Goal: Task Accomplishment & Management: Complete application form

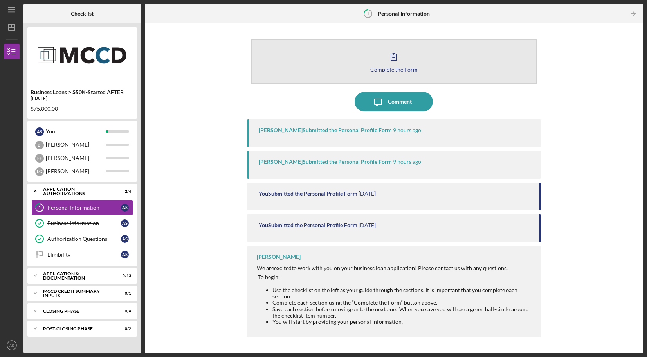
click at [389, 59] on icon "button" at bounding box center [394, 57] width 20 height 20
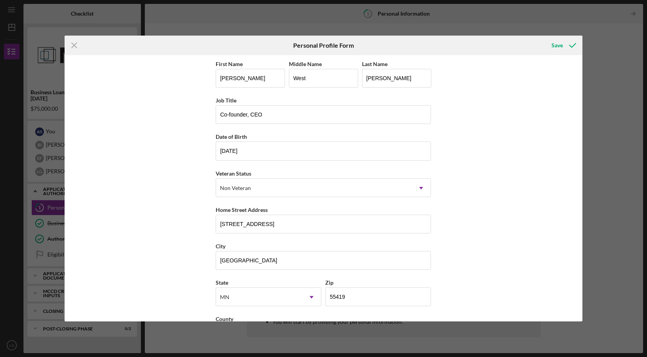
scroll to position [33, 0]
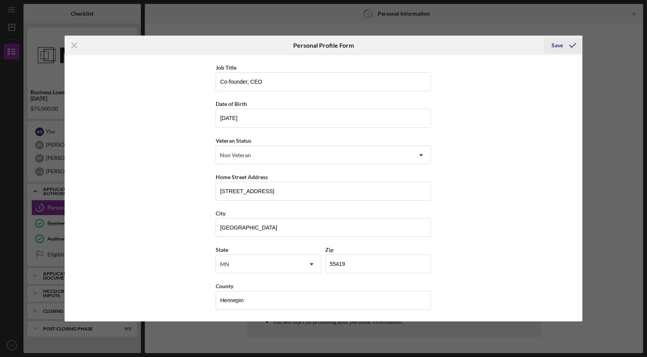
click at [563, 49] on icon "submit" at bounding box center [572, 46] width 20 height 20
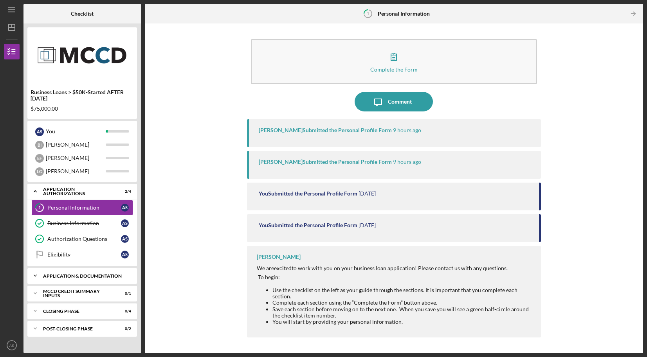
click at [107, 279] on div "Icon/Expander Application & Documentation 0 / 13" at bounding box center [82, 276] width 110 height 16
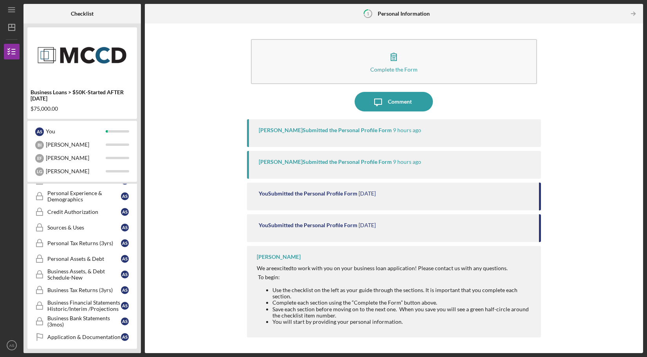
scroll to position [199, 0]
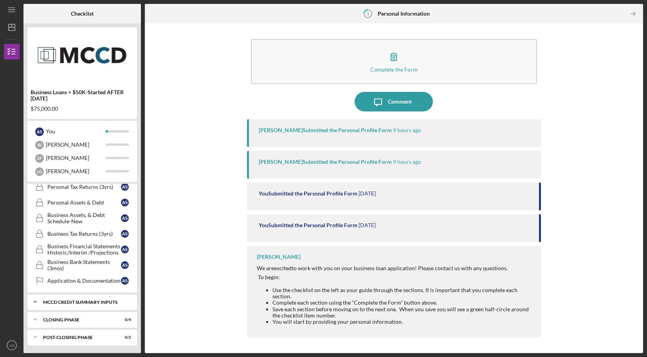
click at [95, 303] on div "MCCD Credit Summary Inputs" at bounding box center [85, 302] width 84 height 5
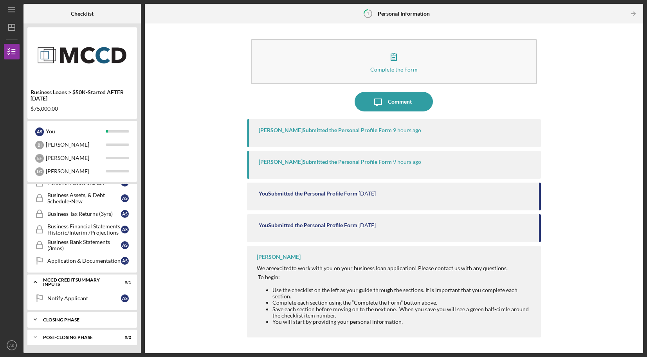
click at [88, 318] on div "Closing Phase" at bounding box center [85, 320] width 84 height 5
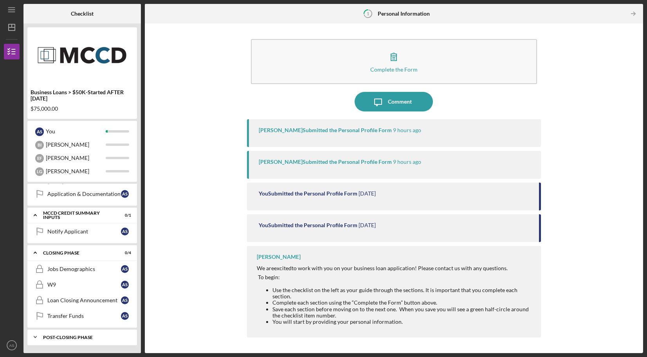
click at [85, 335] on div "Post-Closing Phase" at bounding box center [85, 337] width 84 height 5
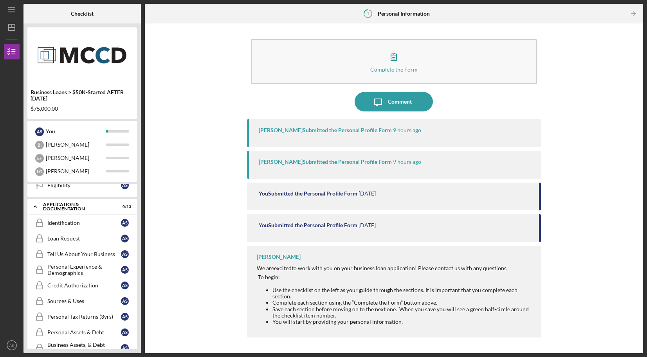
scroll to position [0, 0]
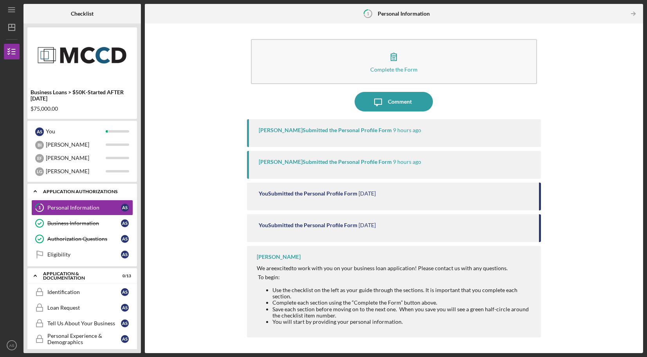
click at [82, 194] on div "Icon/Expander Application Authorizations 2 / 4" at bounding box center [82, 191] width 110 height 16
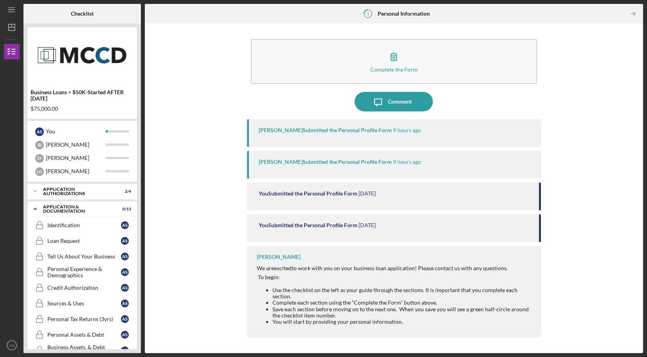
click at [403, 163] on time "9 hours ago" at bounding box center [407, 162] width 28 height 6
click at [399, 135] on div "[PERSON_NAME] Submitted the Personal Profile Form 9 hours ago" at bounding box center [394, 133] width 294 height 28
